Goal: Task Accomplishment & Management: Complete application form

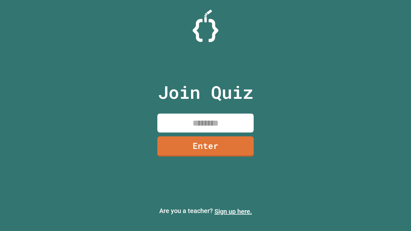
click at [233, 212] on link "Sign up here." at bounding box center [233, 212] width 38 height 8
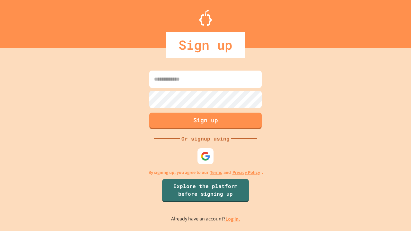
click at [233, 219] on link "Log in." at bounding box center [232, 219] width 15 height 7
